Goal: Task Accomplishment & Management: Manage account settings

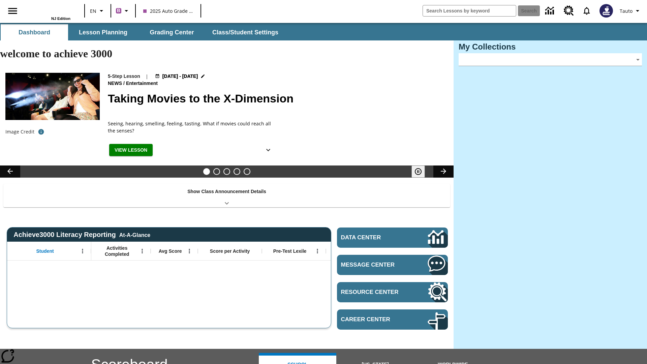
type input "-1"
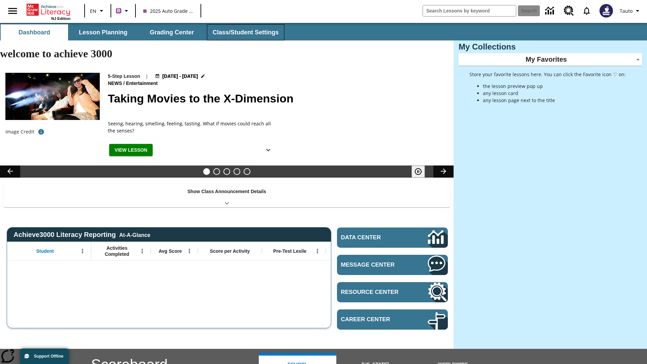
click at [245, 32] on button "Class/Student Settings" at bounding box center [245, 32] width 77 height 16
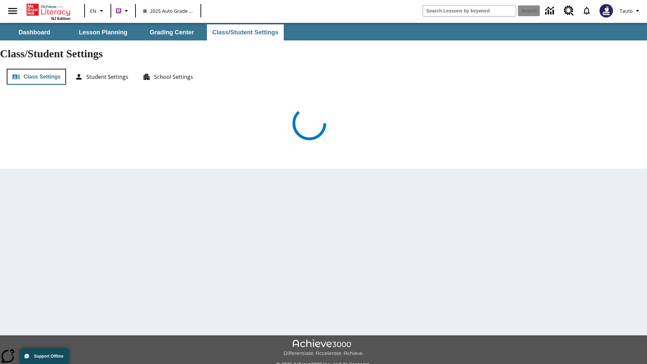
click at [36, 69] on button "Class Settings" at bounding box center [36, 77] width 59 height 16
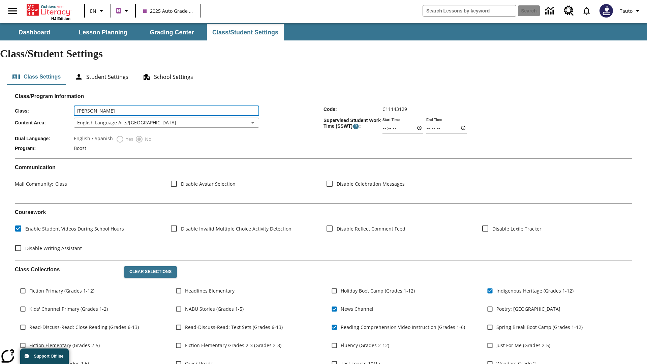
type input "Stracke - Towne"
type input "06:00"
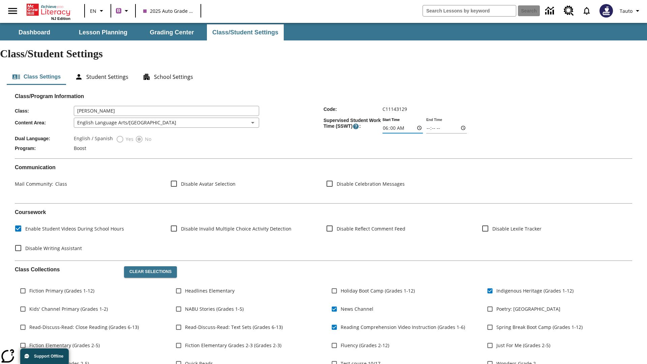
type input "06:01"
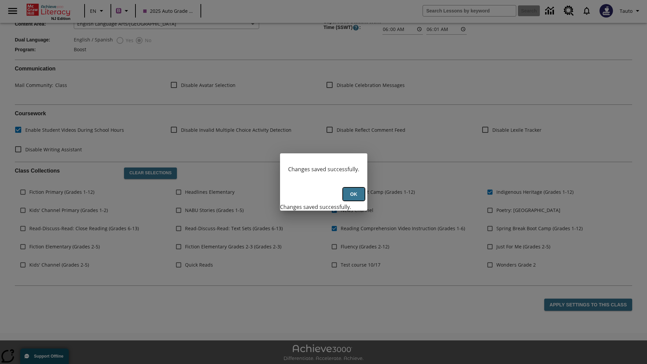
click at [353, 198] on button "Ok" at bounding box center [354, 194] width 22 height 13
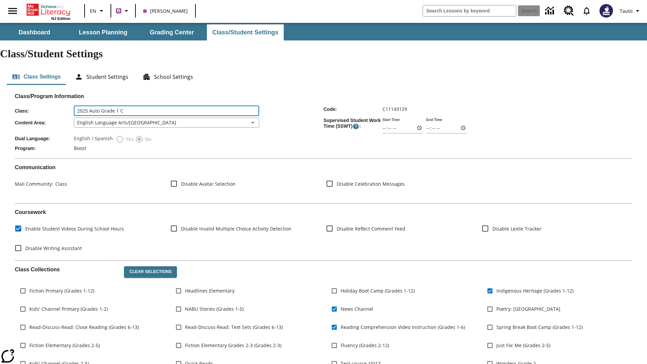
type input "2025 Auto Grade 1 C"
type input "06:00"
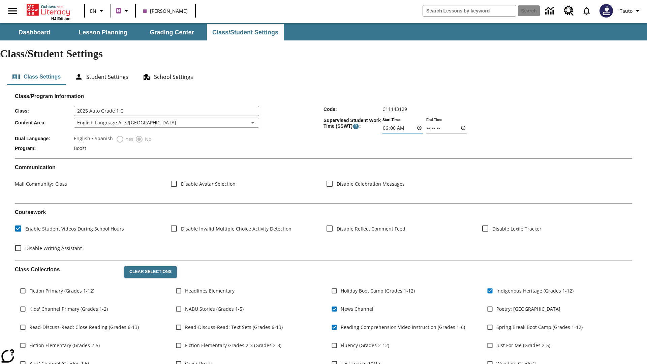
type input "06:01"
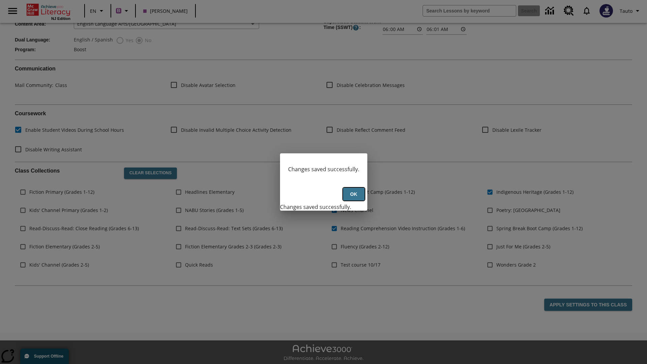
click at [353, 198] on button "Ok" at bounding box center [354, 194] width 22 height 13
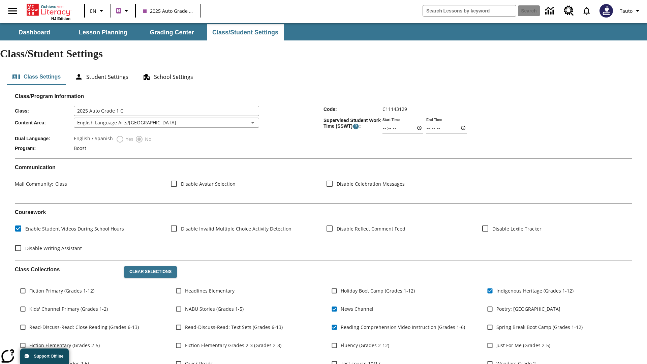
scroll to position [99, 0]
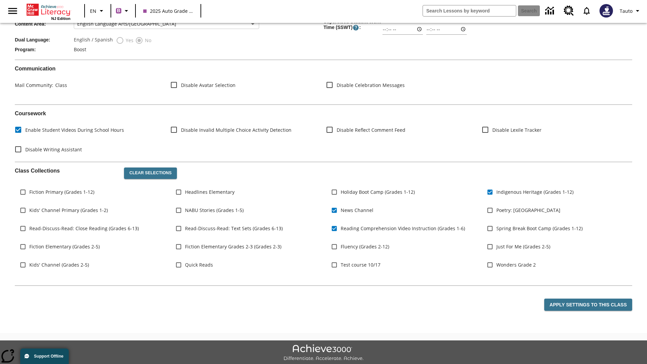
click at [166, 103] on body "Skip to main content NJ Edition EN B 2025 Auto Grade 1 C Search Tauto Dashboard…" at bounding box center [323, 153] width 647 height 459
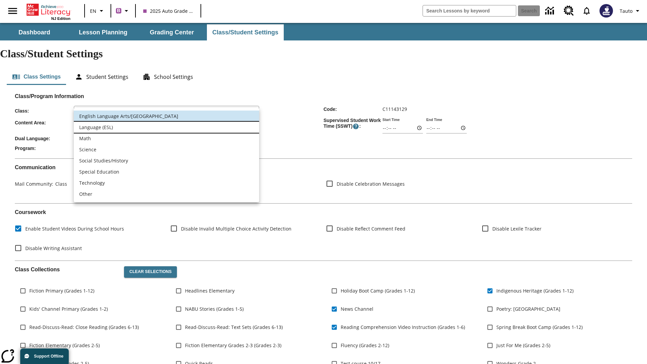
click at [166, 127] on li "Language (ESL)" at bounding box center [166, 127] width 185 height 11
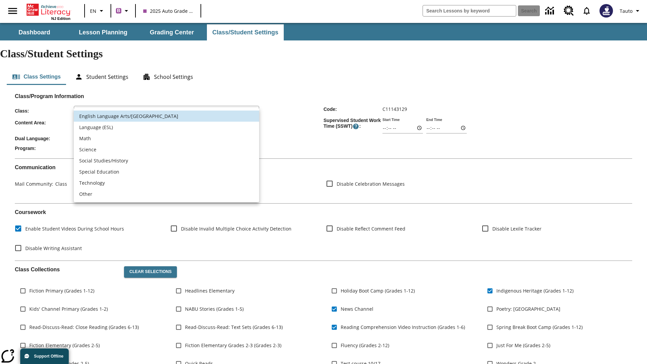
type input "2"
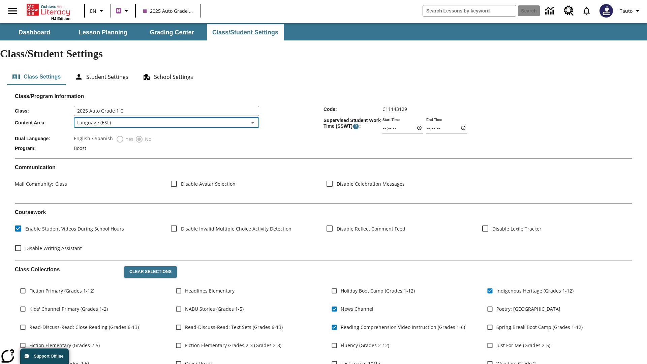
scroll to position [99, 0]
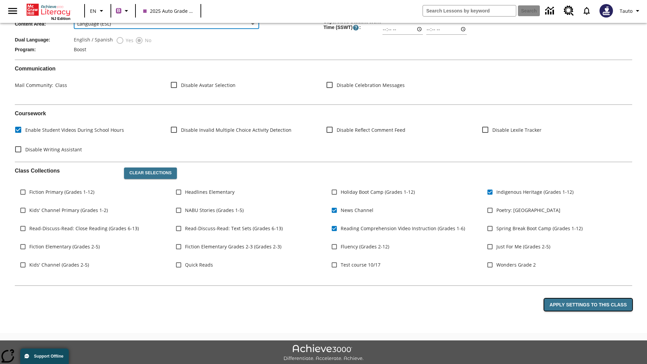
click at [589, 298] on button "Apply Settings to this Class" at bounding box center [588, 304] width 88 height 12
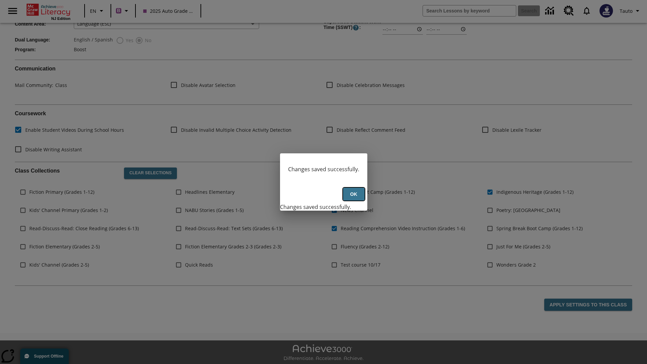
click at [353, 198] on button "Ok" at bounding box center [354, 194] width 22 height 13
